Goal: Transaction & Acquisition: Purchase product/service

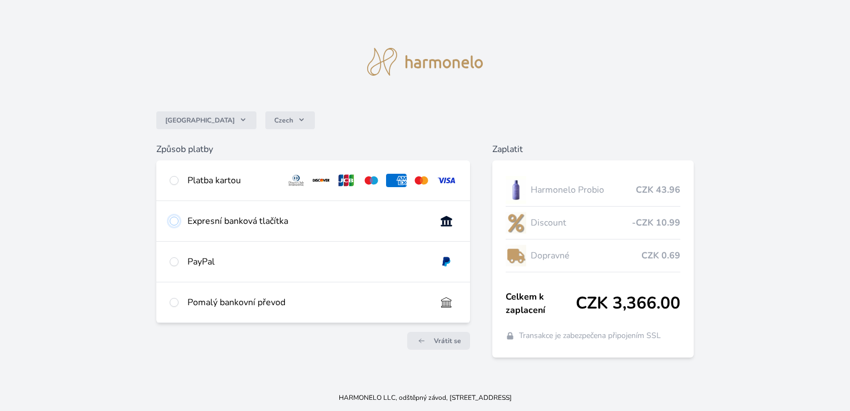
click at [174, 221] on input "radio" at bounding box center [174, 220] width 9 height 9
radio input "true"
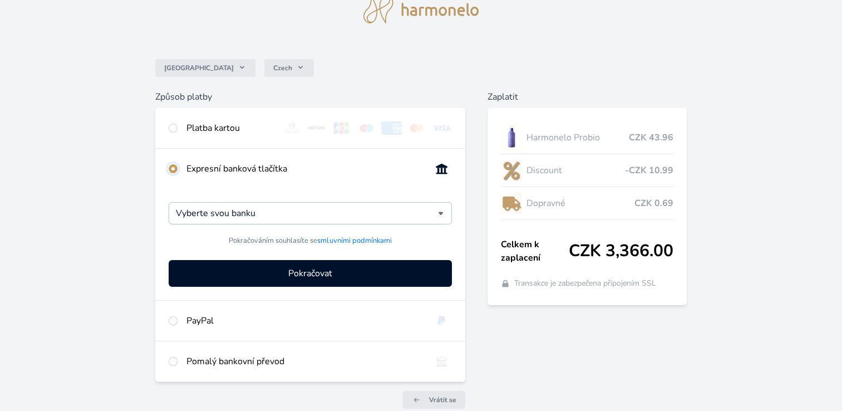
scroll to position [56, 0]
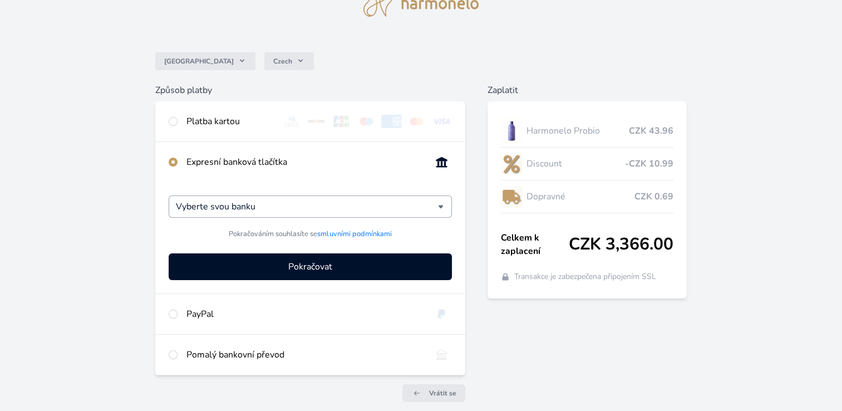
click at [440, 205] on div "Vyberte svou banku" at bounding box center [310, 206] width 283 height 22
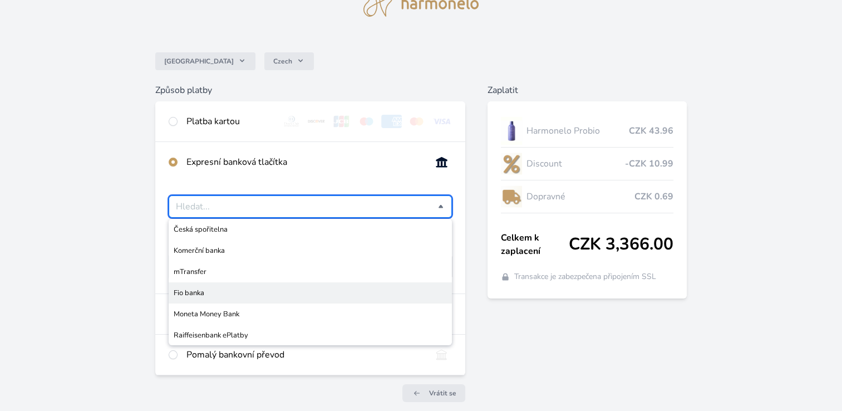
click at [191, 293] on span "Fio banka" at bounding box center [310, 292] width 273 height 11
type input "Fio banka"
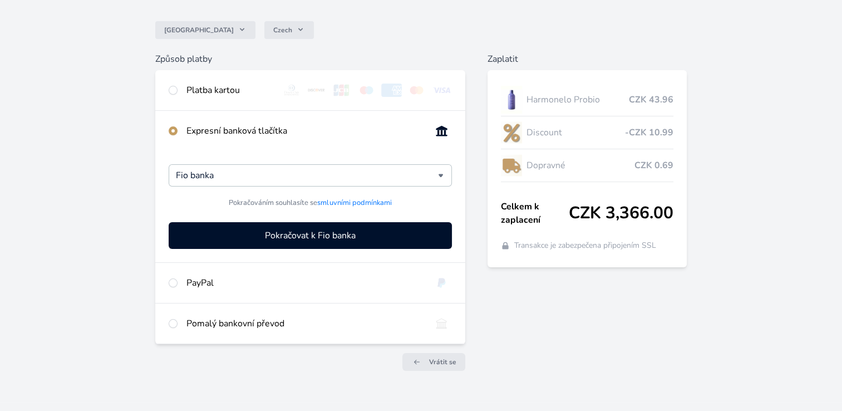
scroll to position [104, 0]
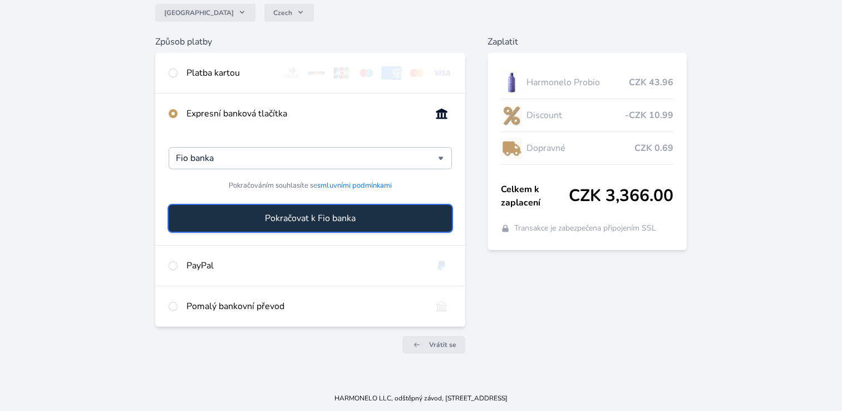
click at [292, 217] on span "Pokračovat k Fio banka" at bounding box center [310, 217] width 91 height 13
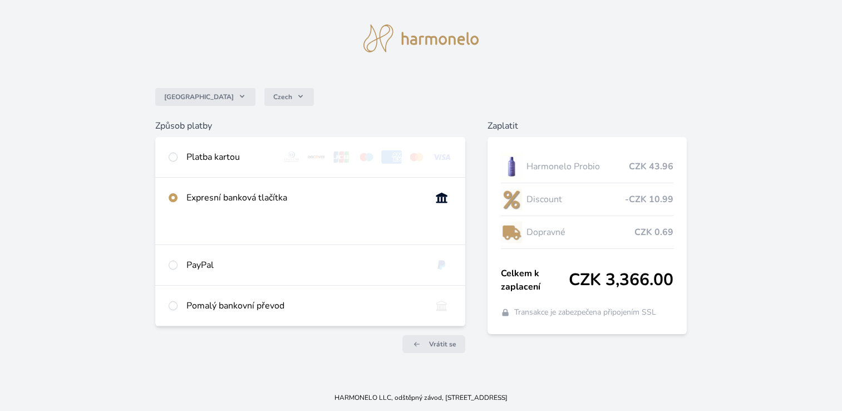
scroll to position [19, 0]
